Goal: Download file/media

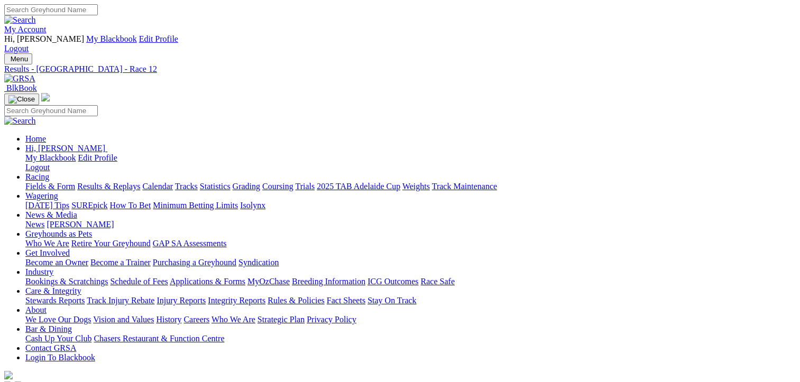
click at [42, 182] on link "Fields & Form" at bounding box center [50, 186] width 50 height 9
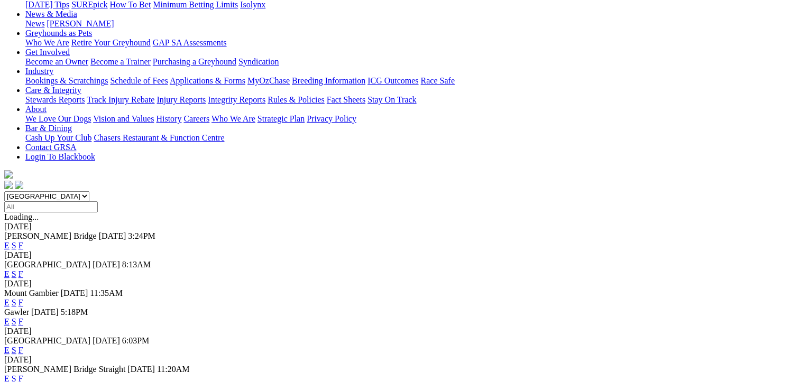
scroll to position [212, 0]
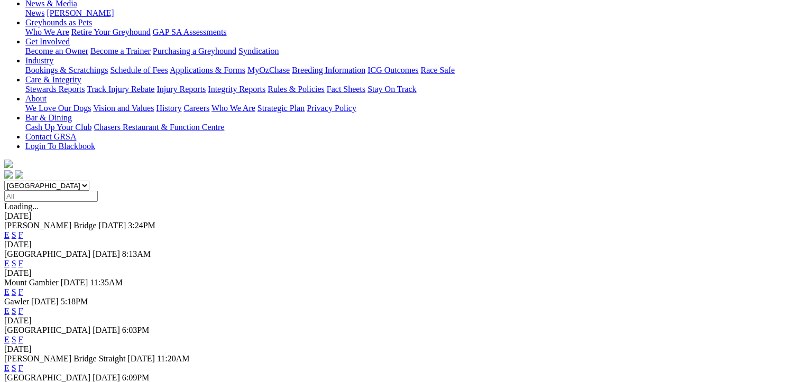
click at [23, 382] on link "F" at bounding box center [21, 387] width 5 height 9
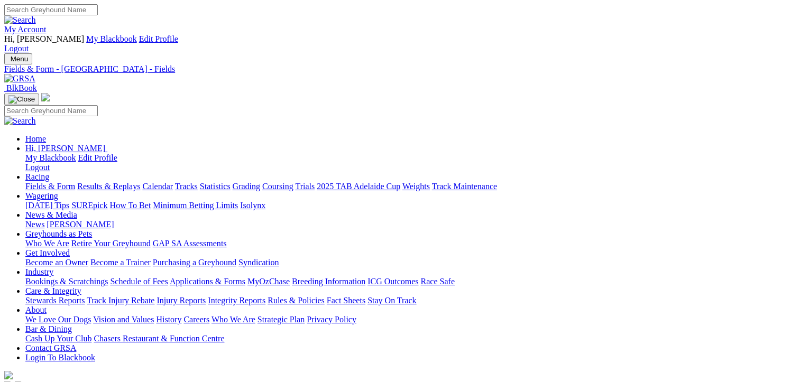
click at [572, 137] on link "CSV (Excel)" at bounding box center [550, 133] width 43 height 9
click at [47, 25] on link "My Account" at bounding box center [25, 29] width 42 height 9
